Goal: Find contact information: Find contact information

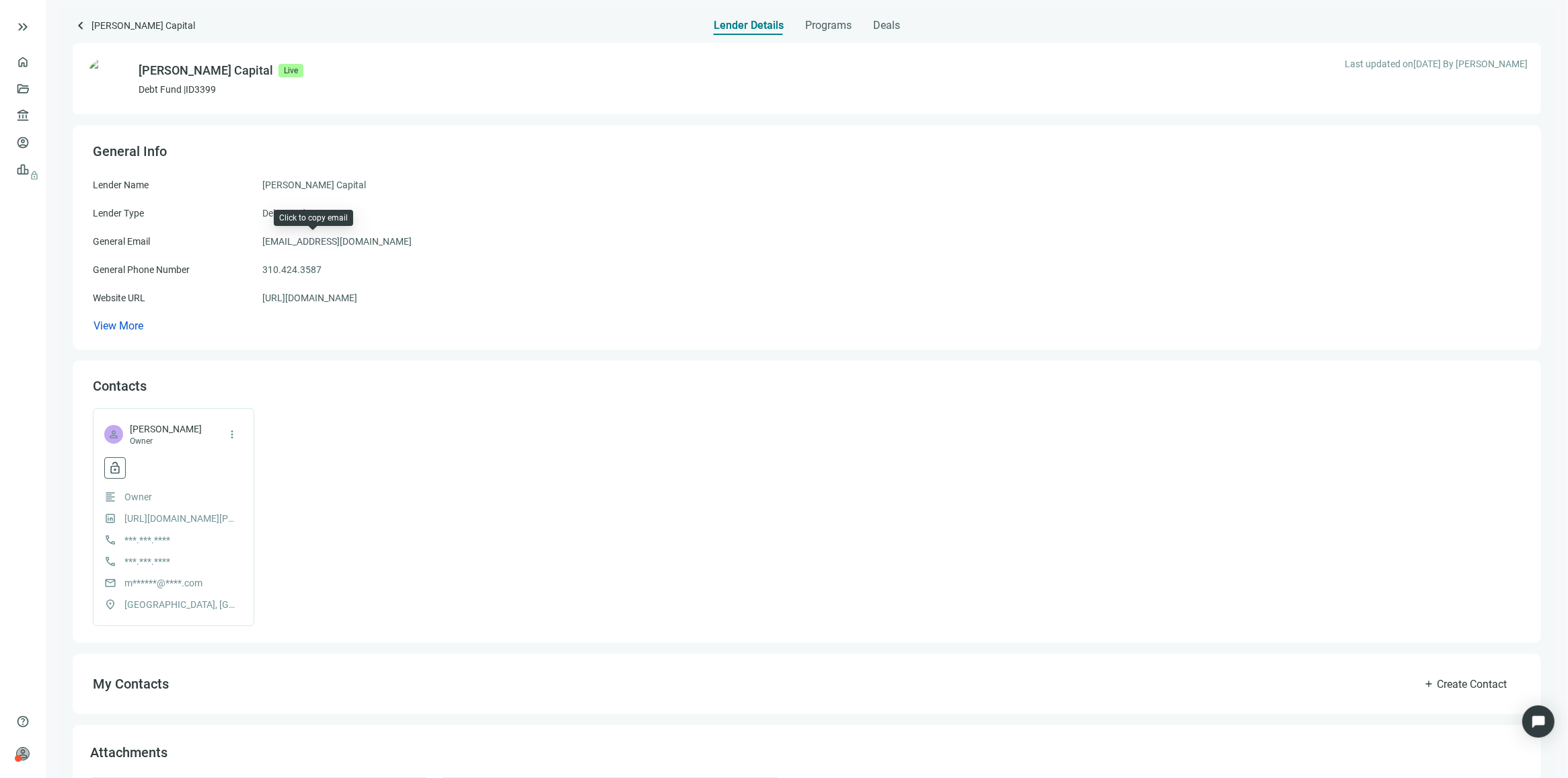
click at [350, 243] on span "[EMAIL_ADDRESS][DOMAIN_NAME]" at bounding box center [337, 242] width 150 height 15
click at [347, 243] on span "[EMAIL_ADDRESS][DOMAIN_NAME]" at bounding box center [337, 242] width 150 height 15
click at [340, 296] on link "[URL][DOMAIN_NAME]" at bounding box center [310, 298] width 95 height 15
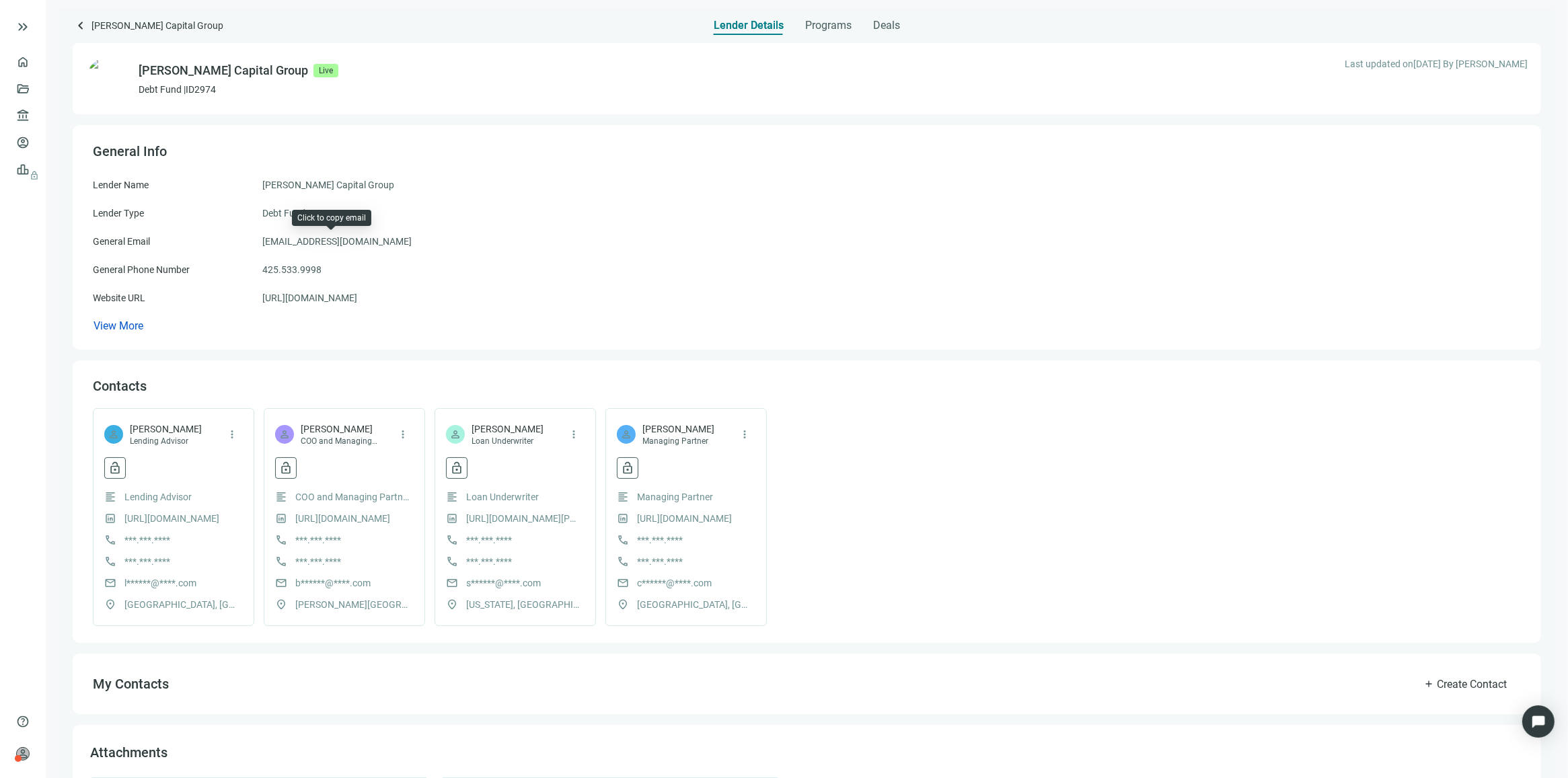
click at [348, 239] on span "loans@kirklandcapitalgroup.com" at bounding box center [337, 242] width 150 height 15
click at [342, 298] on link "https://kirklandcapitalgroup.com" at bounding box center [310, 298] width 95 height 15
